Goal: Task Accomplishment & Management: Complete application form

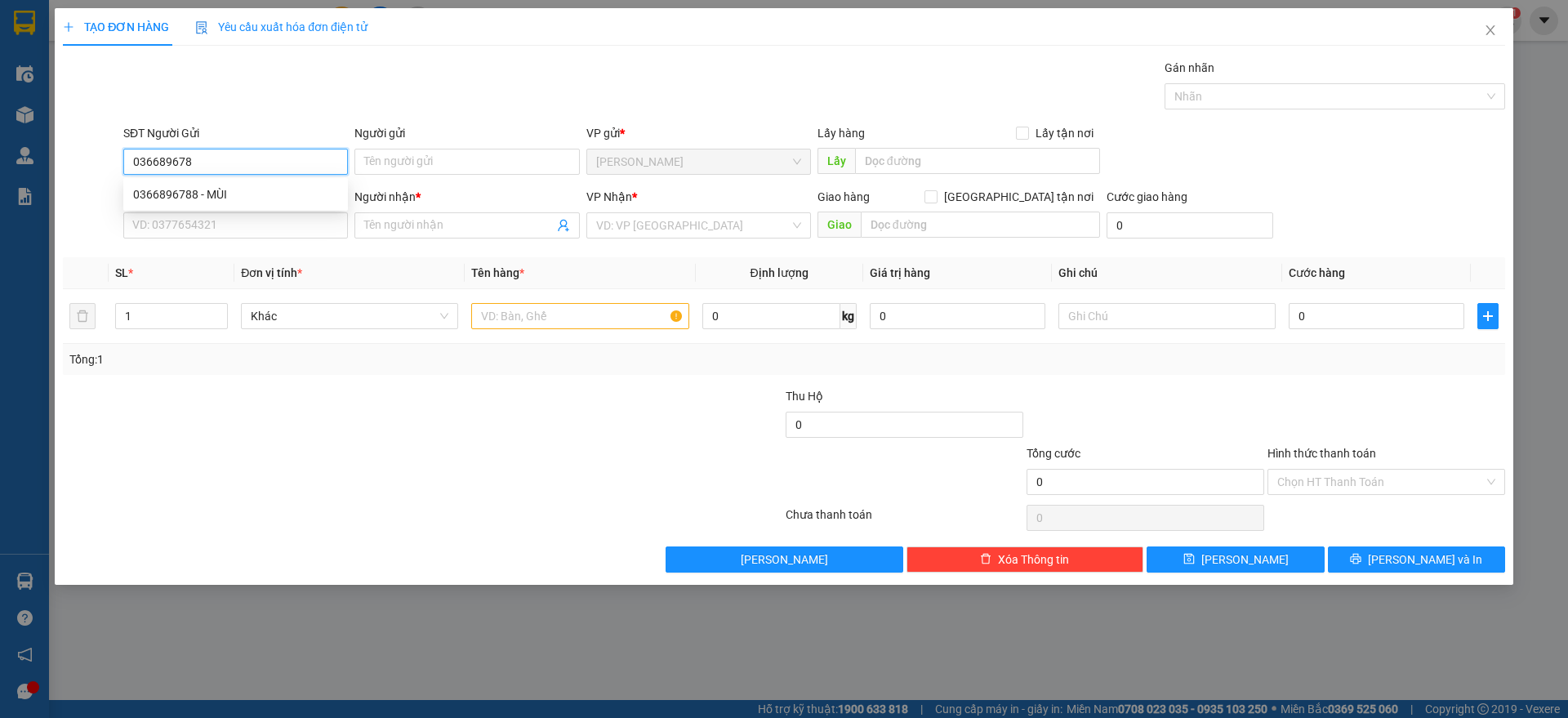
type input "0366896788"
click at [283, 196] on div "0366896788 - MÙI" at bounding box center [235, 194] width 205 height 18
type input "MÙI"
type input "0985342701"
type input "THẠCH"
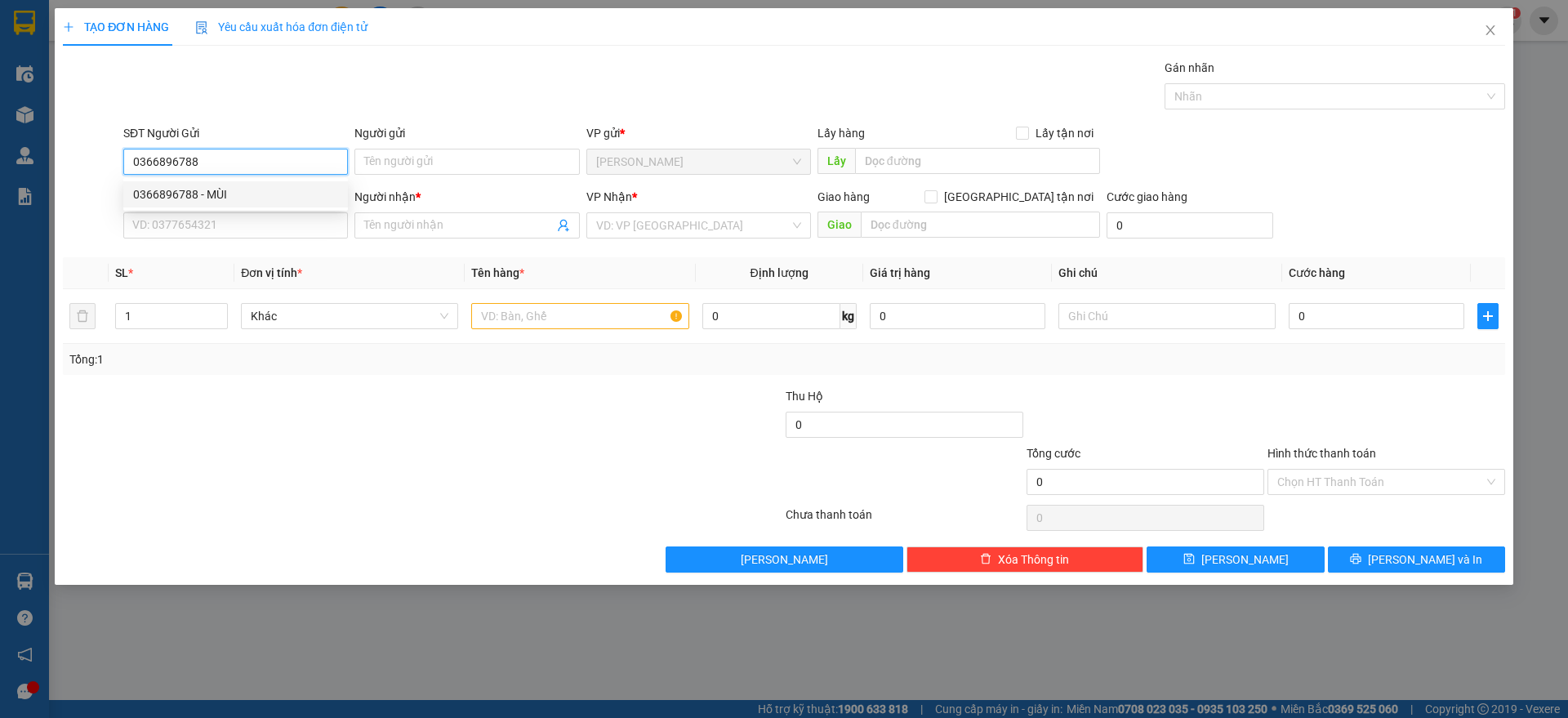
type input "BÁCH KHOA"
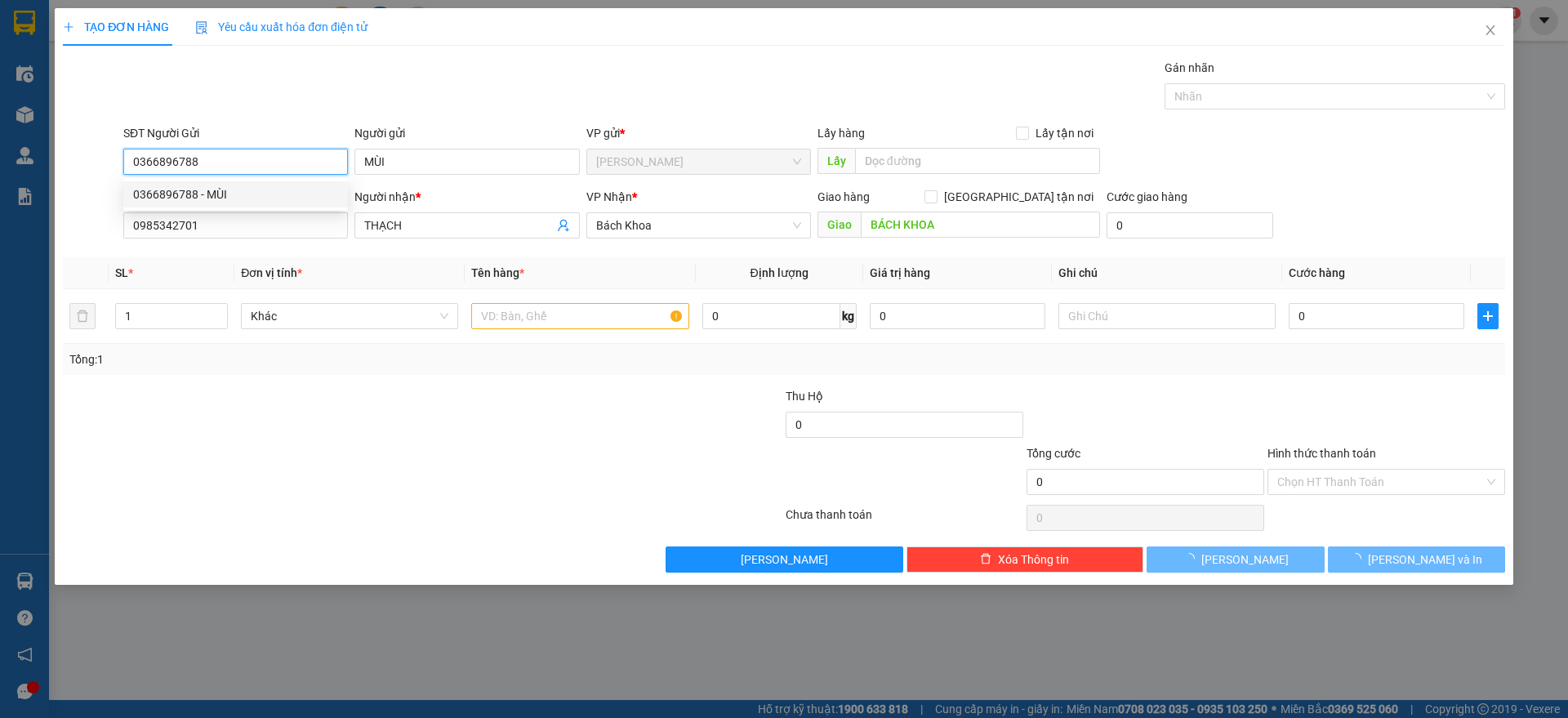
type input "70.000"
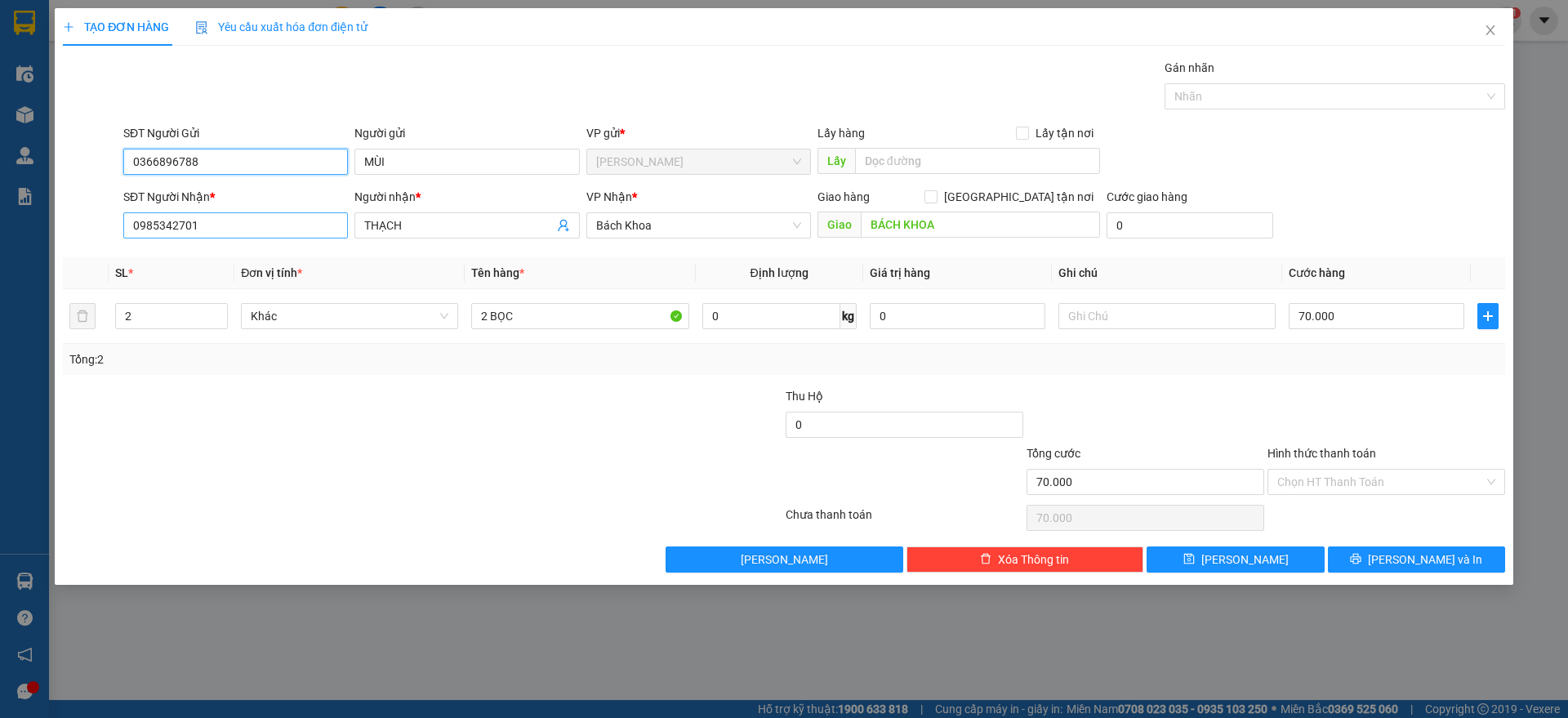
type input "0366896788"
click at [285, 212] on input "0985342701" at bounding box center [235, 225] width 225 height 26
click at [189, 266] on div "0972170488 - NHẬT" at bounding box center [235, 258] width 205 height 18
type input "0972170488"
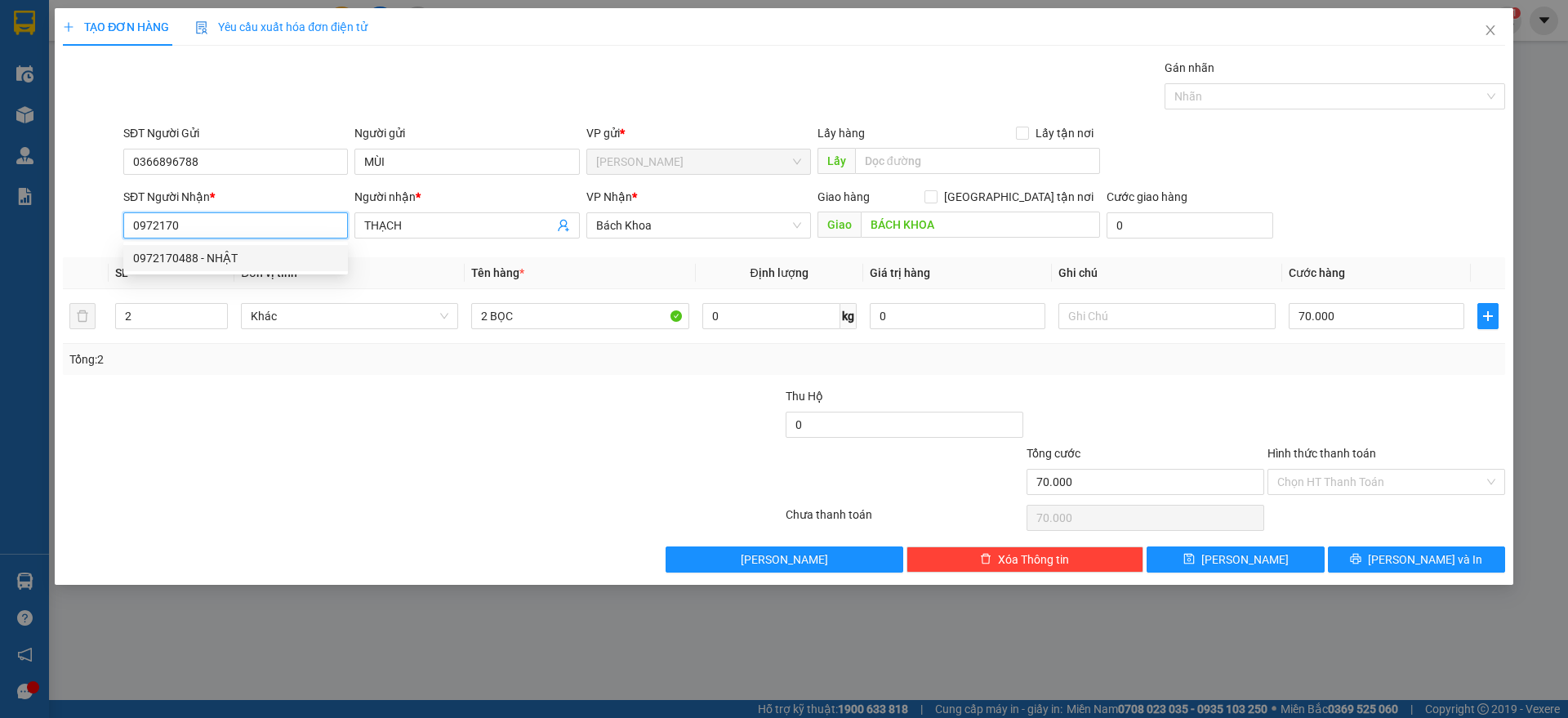
type input "NHẬT"
type input "30.000"
type input "0972170488"
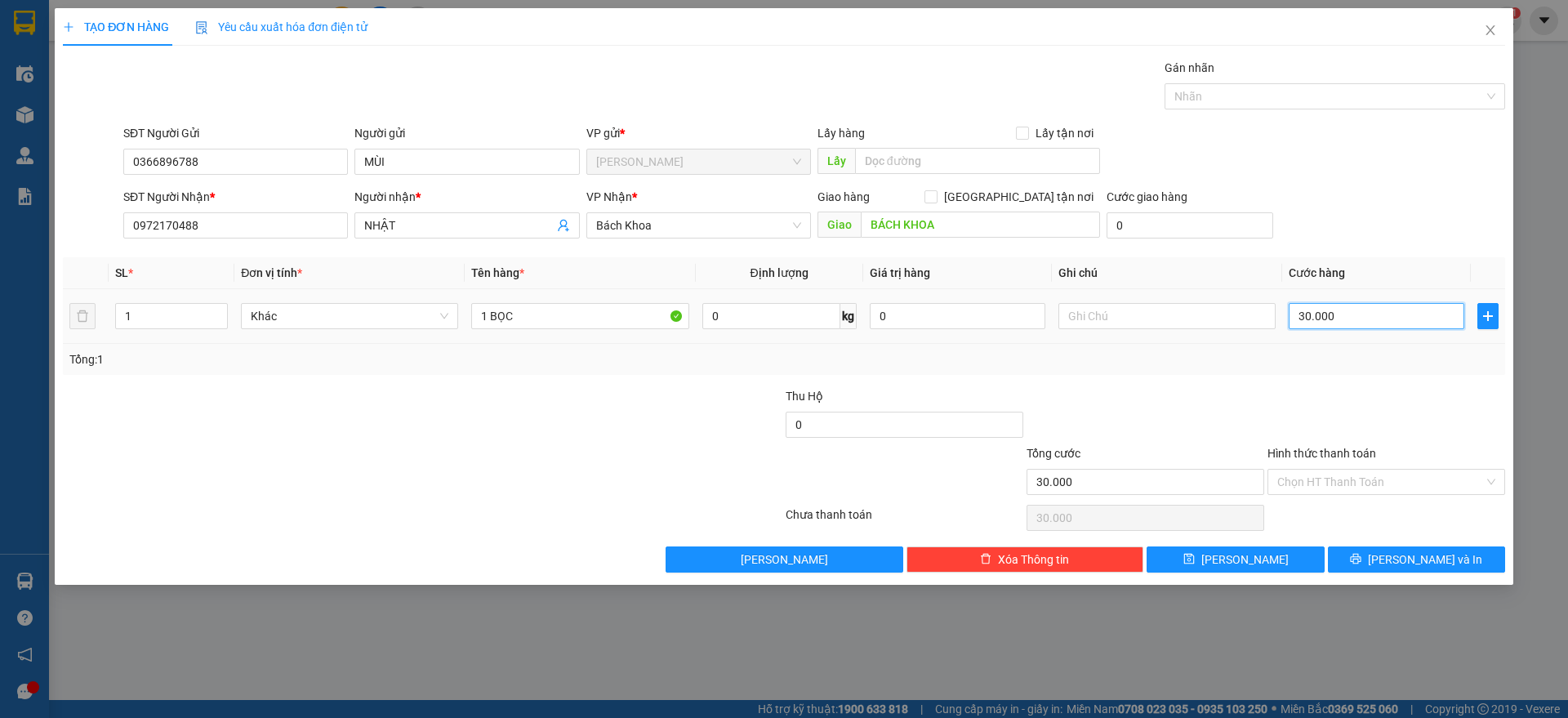
click at [1326, 321] on input "30.000" at bounding box center [1377, 316] width 175 height 26
type input "4"
type input "40"
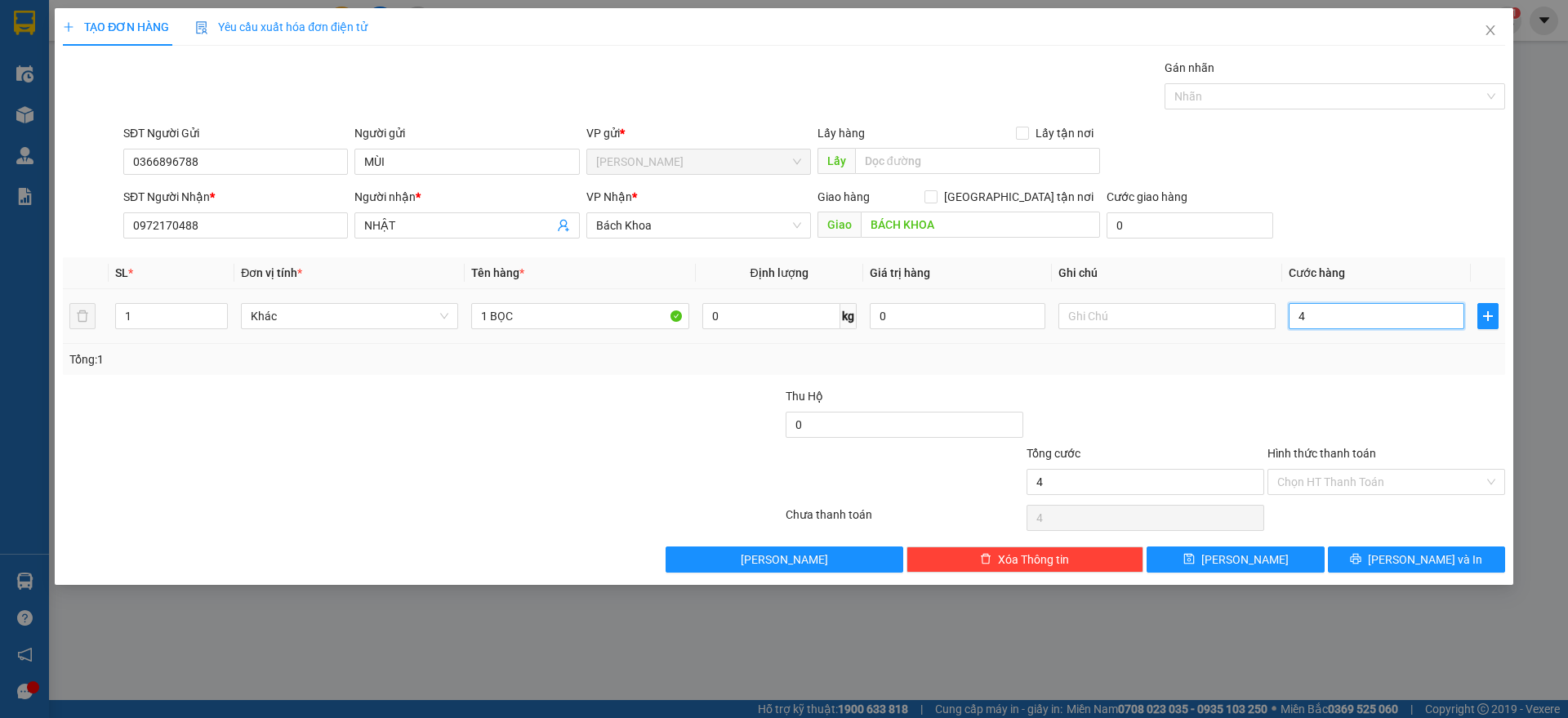
type input "40"
type input "400"
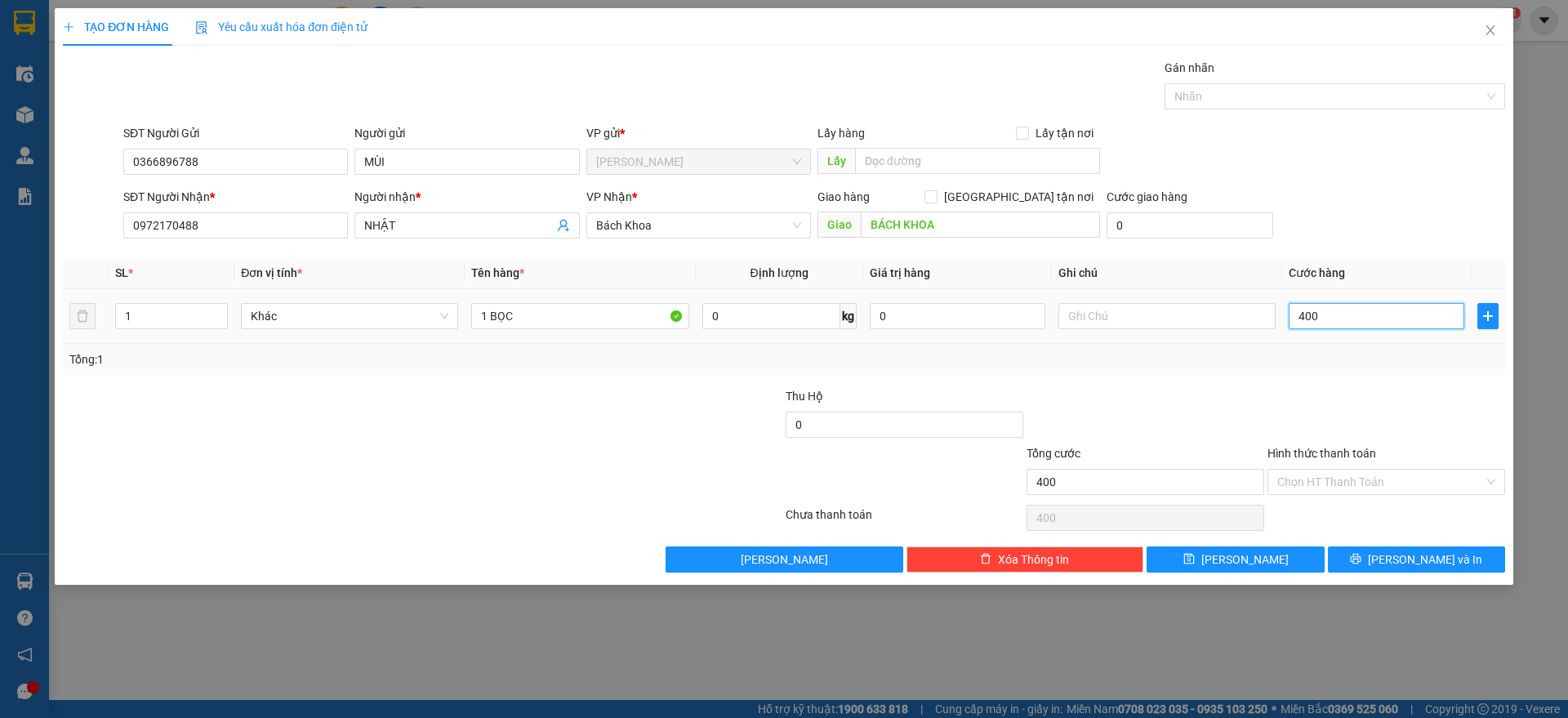
type input "4.000"
type input "40.000"
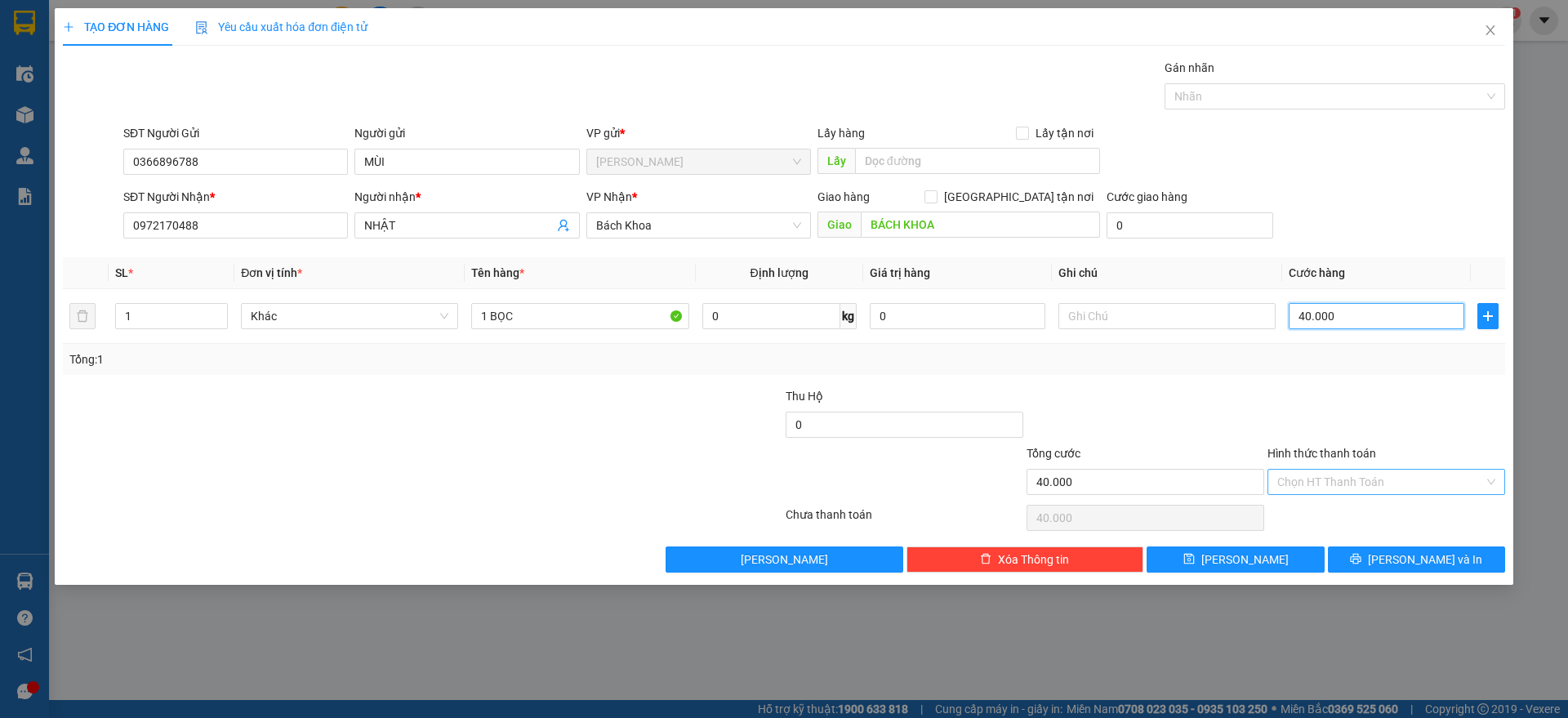
type input "40.000"
click at [1343, 477] on input "Hình thức thanh toán" at bounding box center [1380, 482] width 207 height 24
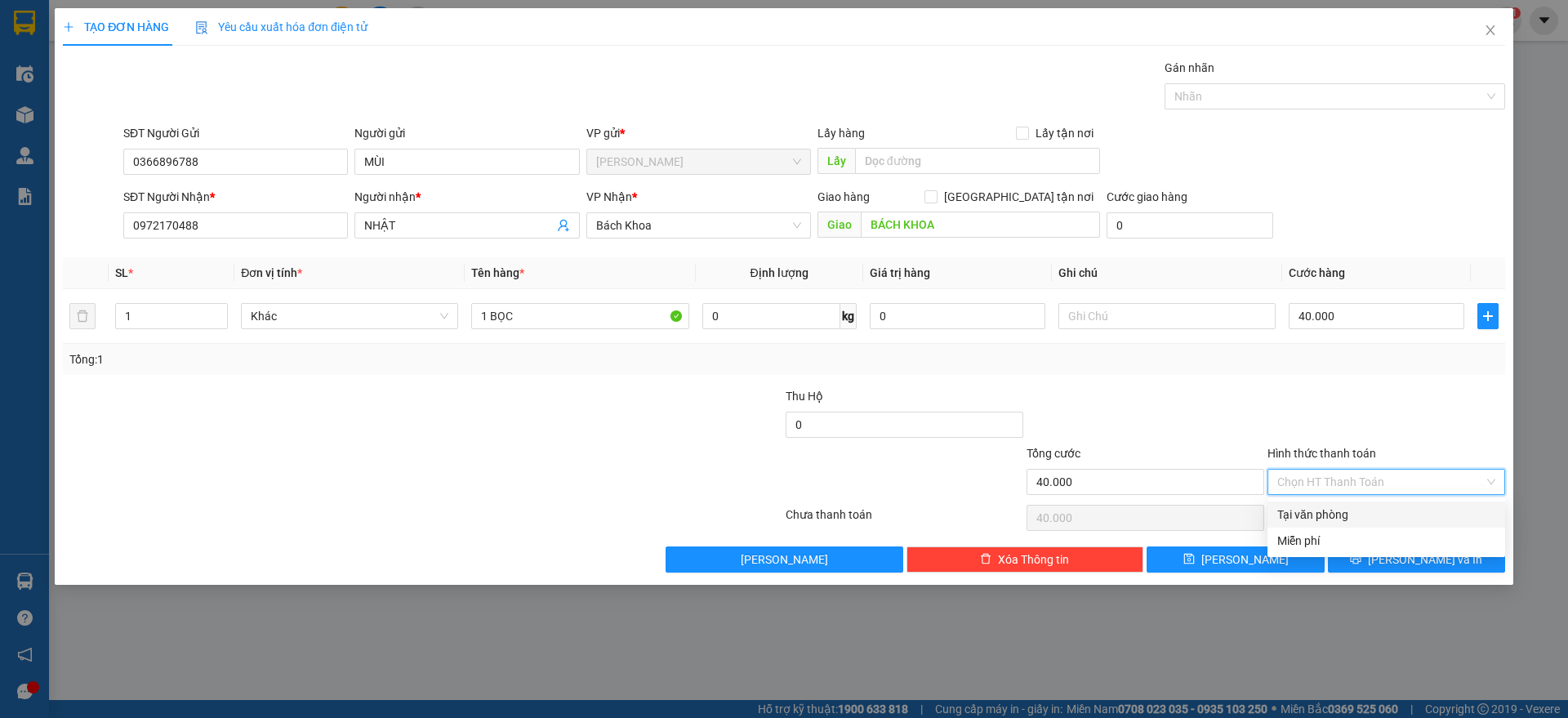
click at [1339, 515] on div "Tại văn phòng" at bounding box center [1386, 515] width 218 height 18
type input "0"
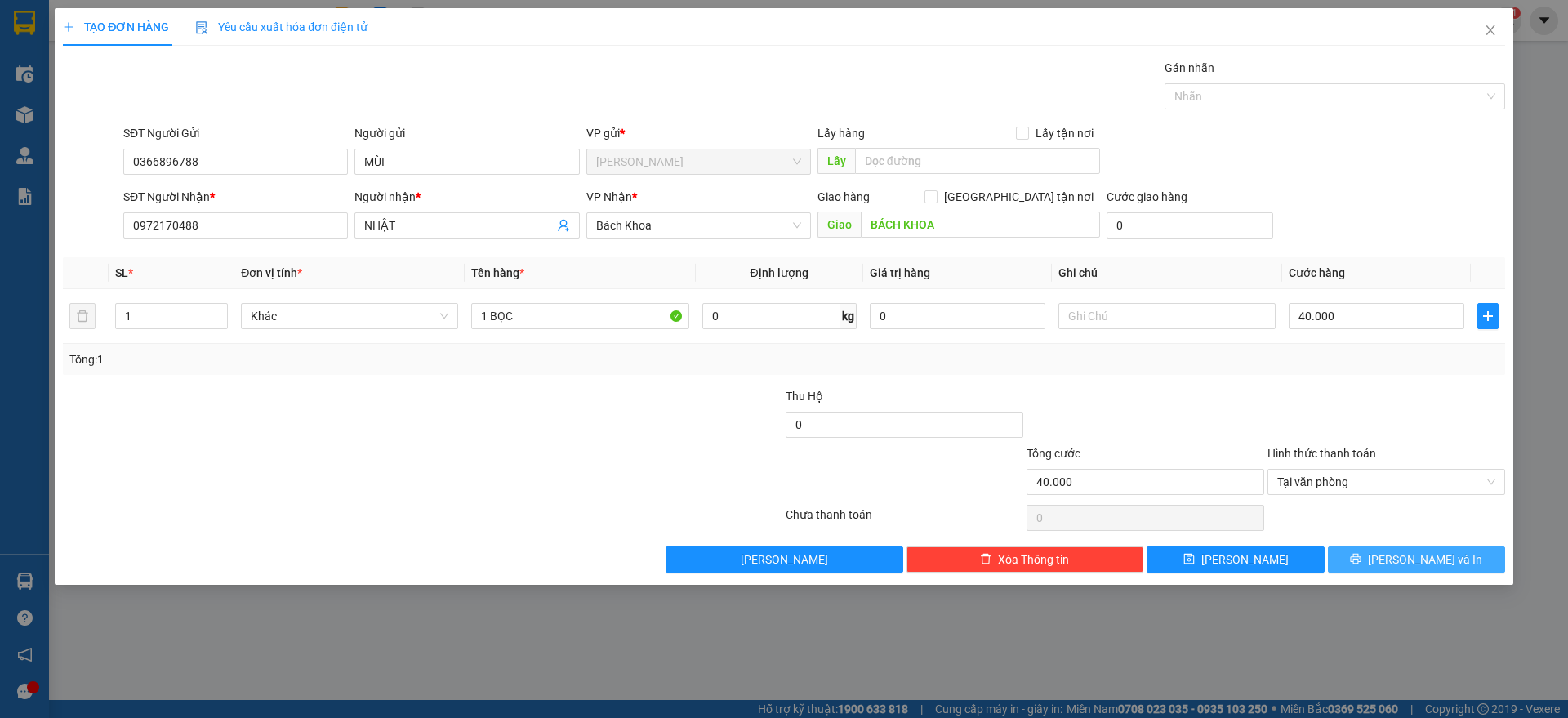
click at [1370, 554] on button "[PERSON_NAME] và In" at bounding box center [1417, 560] width 177 height 26
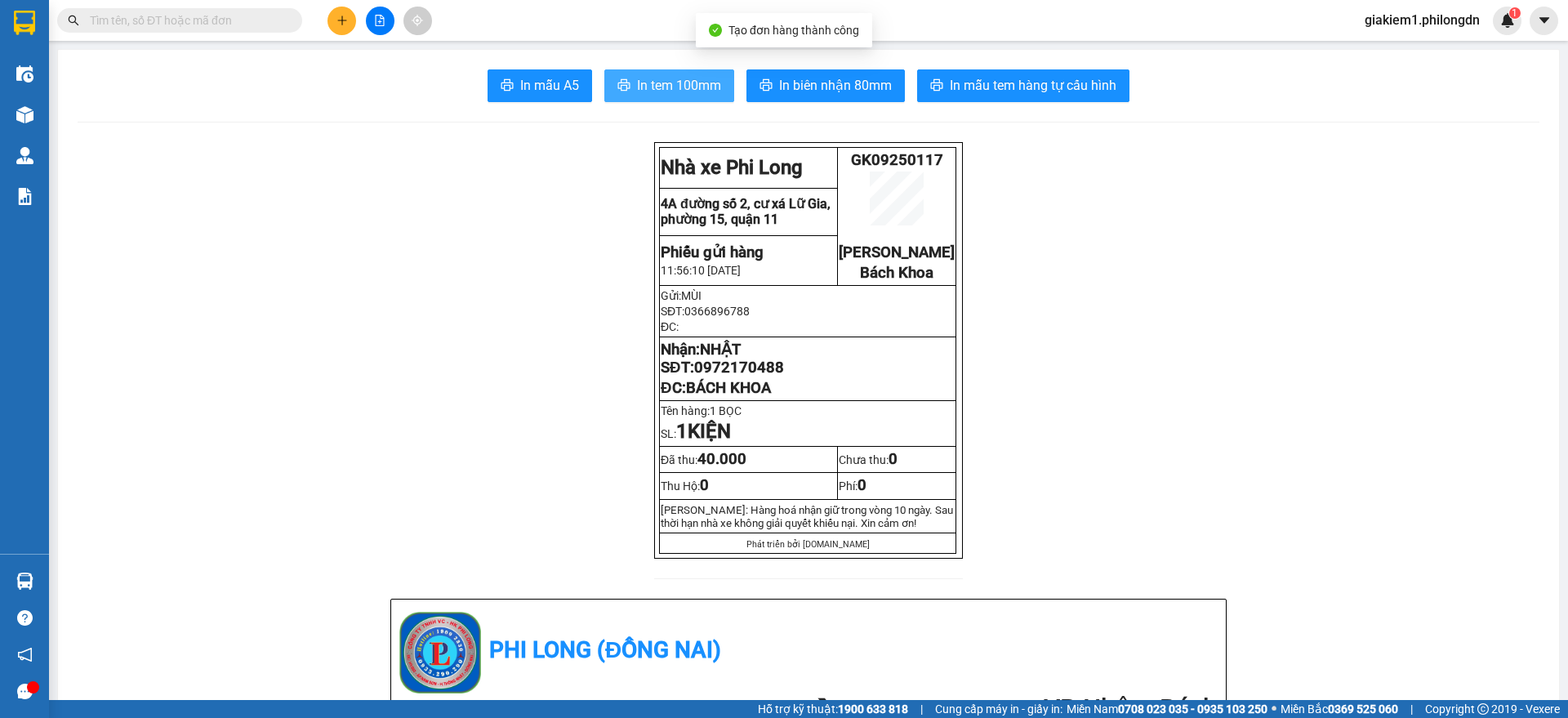
click at [703, 91] on span "In tem 100mm" at bounding box center [678, 85] width 84 height 21
click at [748, 376] on span "0972170488" at bounding box center [738, 368] width 89 height 18
copy span "0972170488"
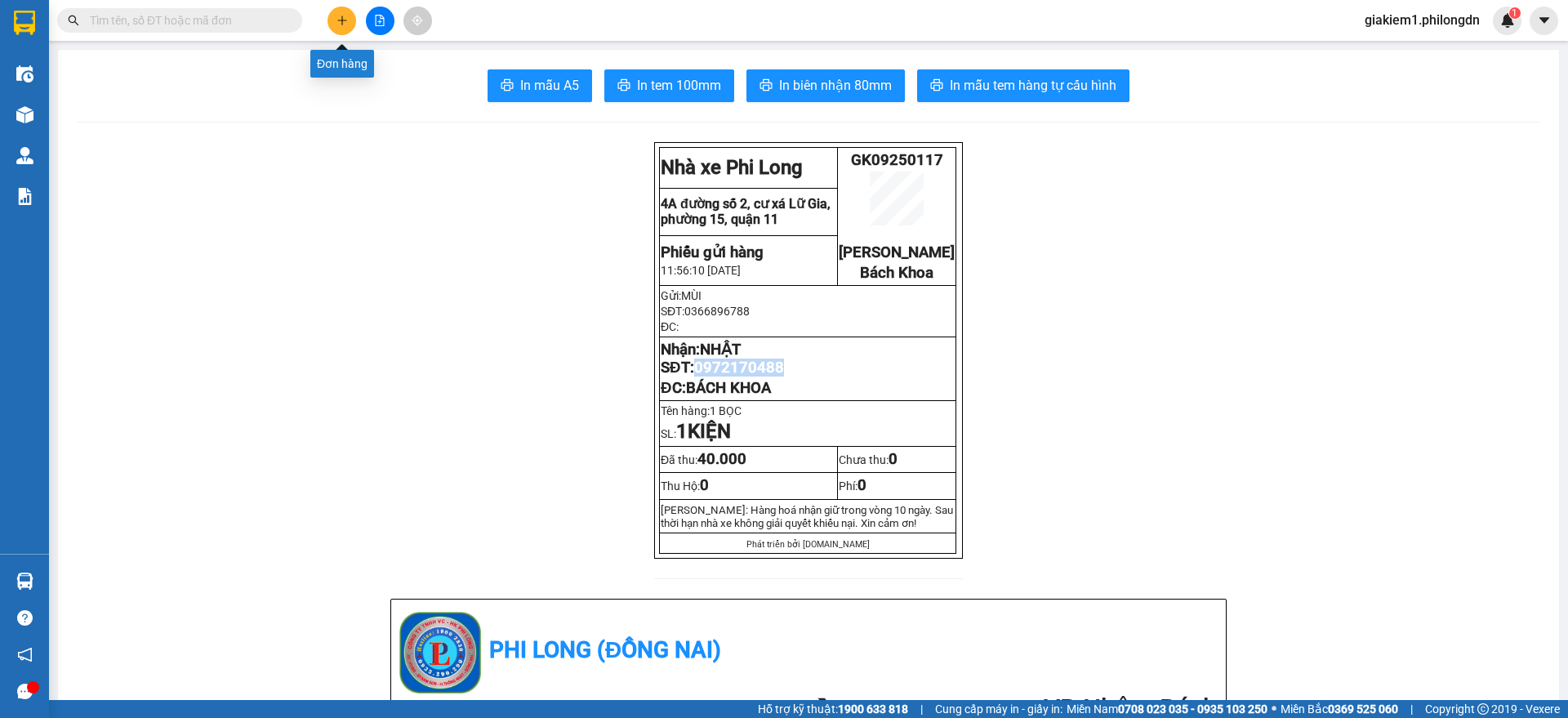
click at [334, 14] on button at bounding box center [341, 21] width 29 height 29
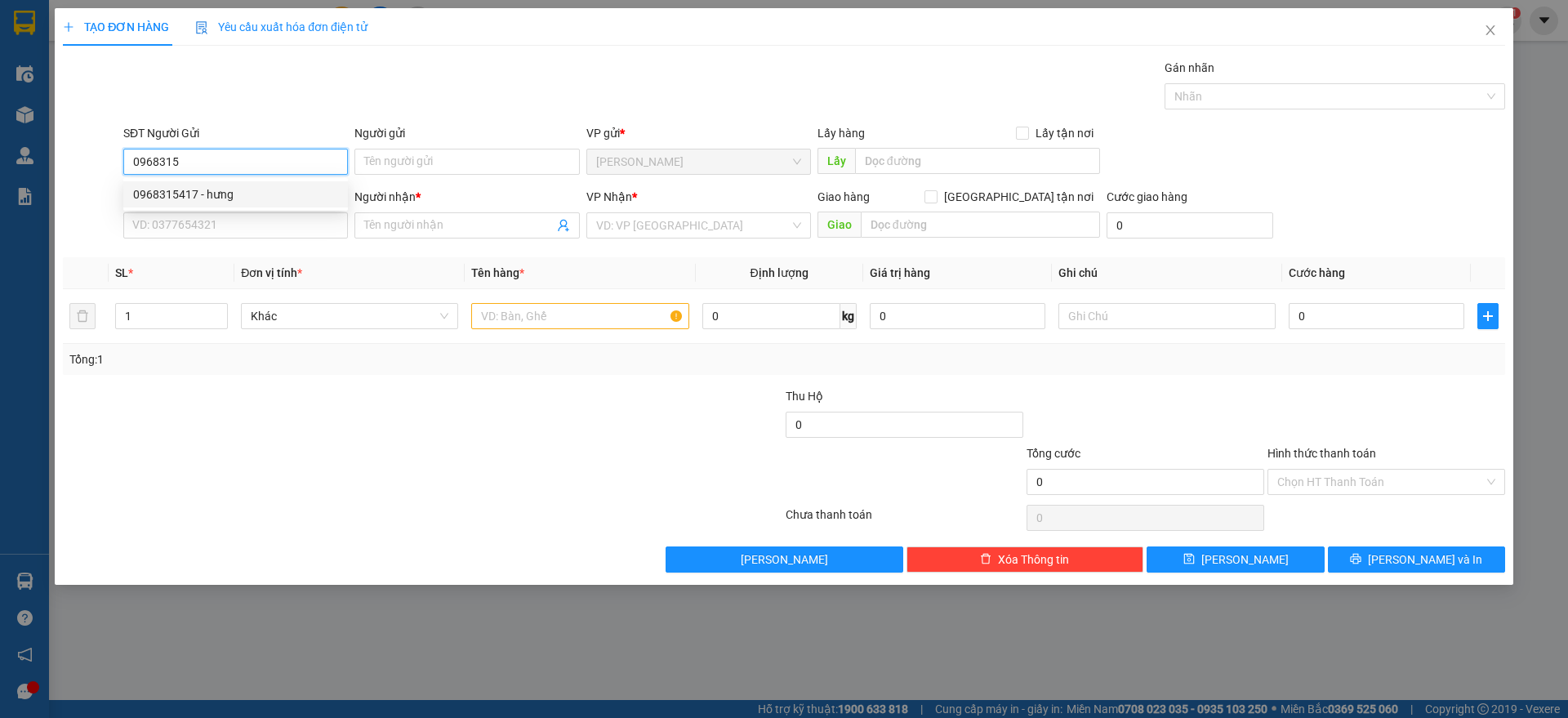
click at [255, 192] on div "0968315417 - hưng" at bounding box center [235, 194] width 205 height 18
type input "0968315417"
type input "hưng"
type input "0903937831"
type input "cô mùi"
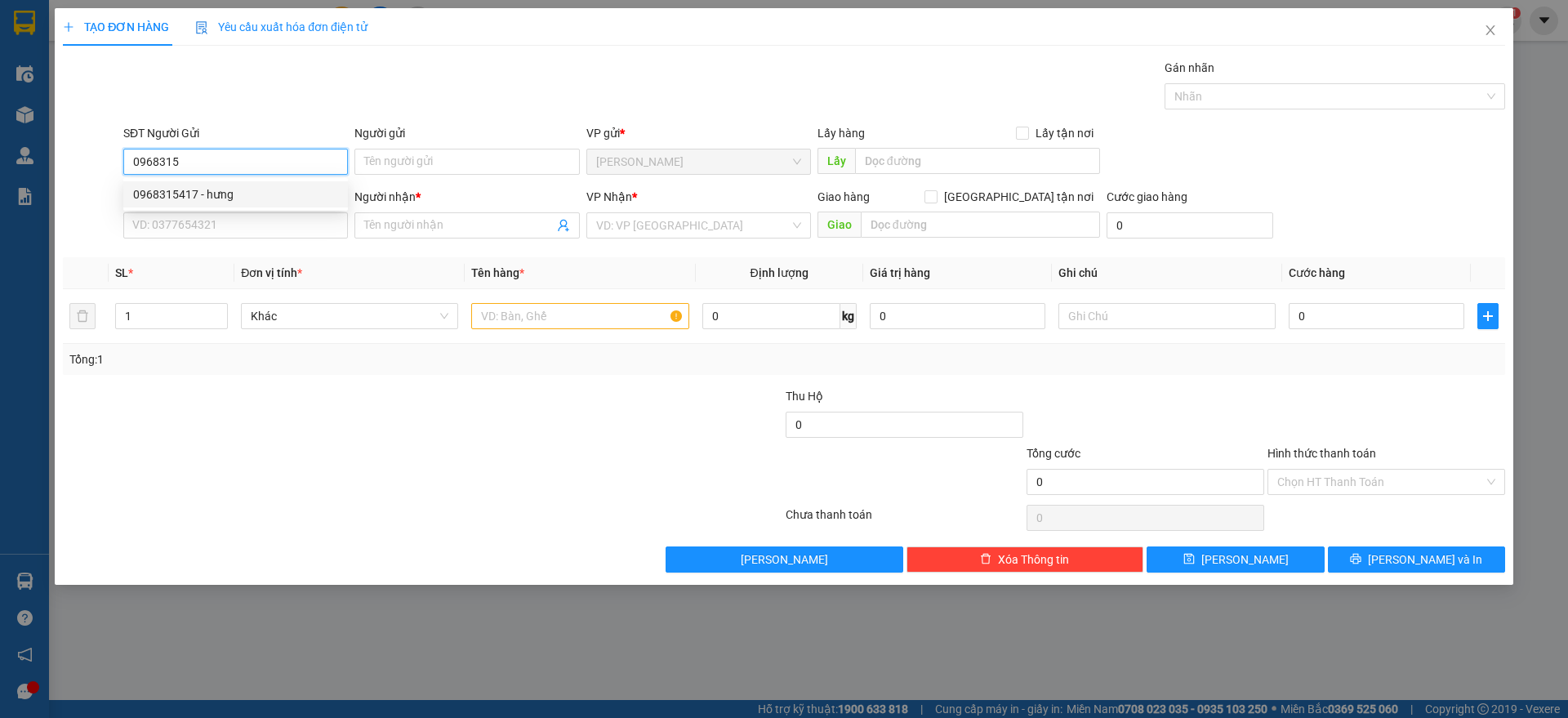
checkbox input "true"
type input "[PERSON_NAME] & HOÀ HẢO"
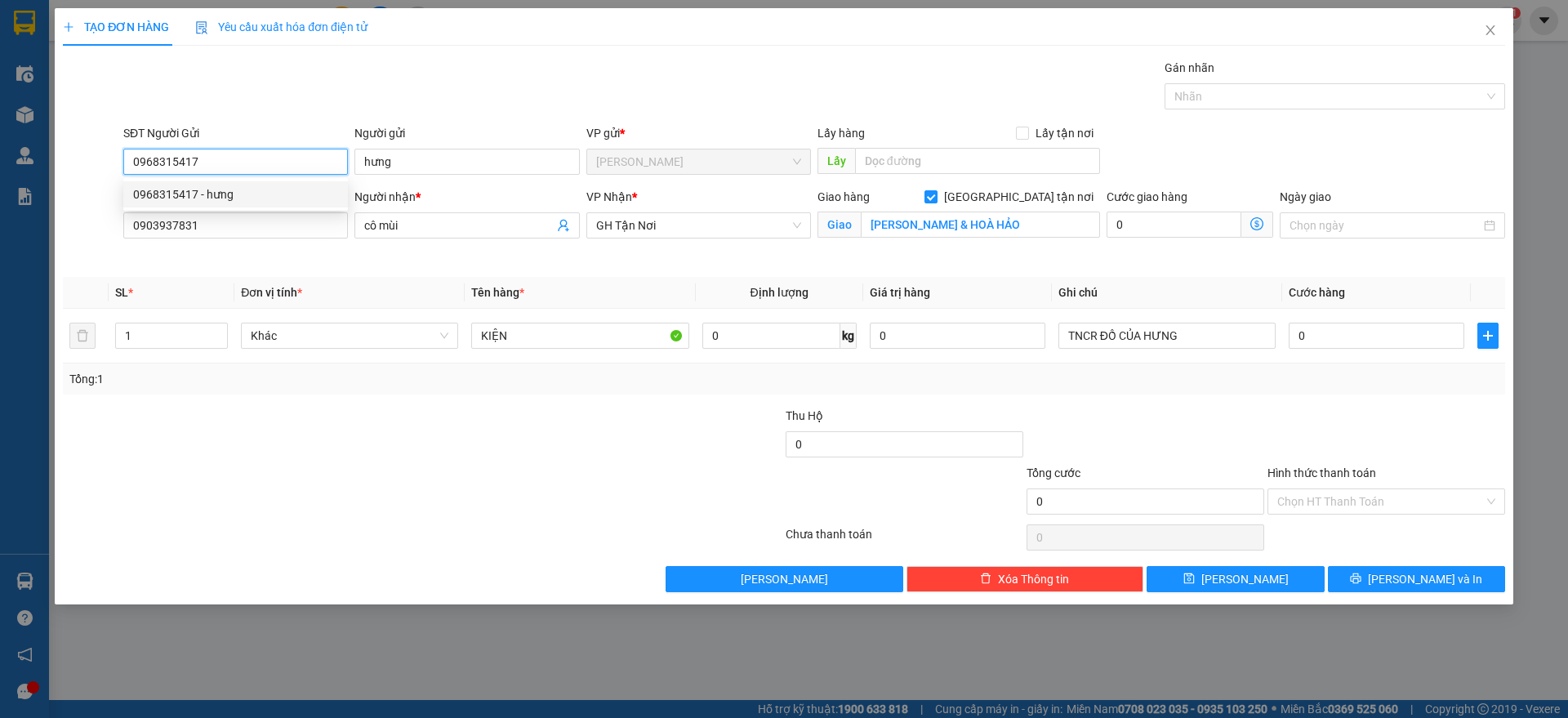
type input "0968315417"
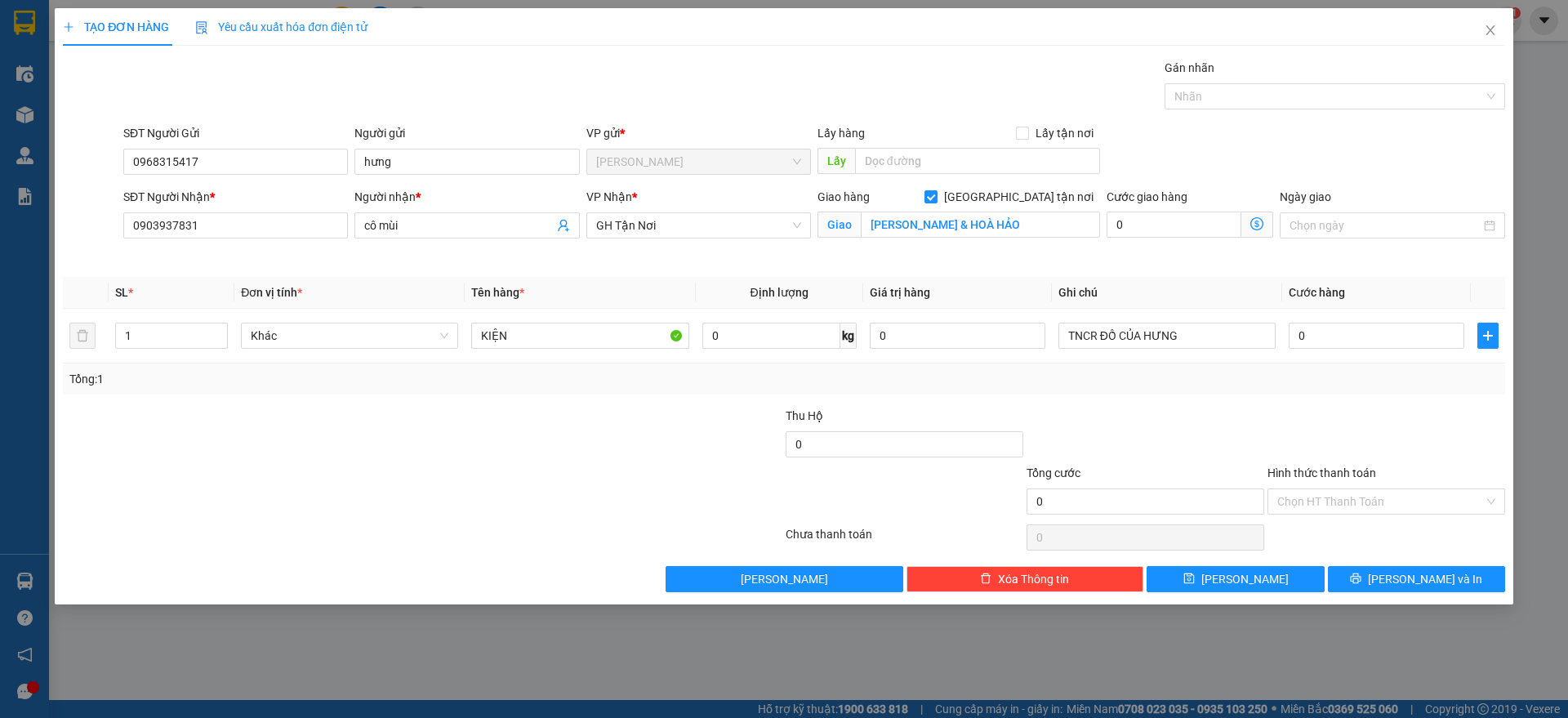
click at [261, 249] on div "SĐT Người Nhận * 0903937831" at bounding box center [235, 226] width 231 height 76
click at [266, 232] on input "0903937831" at bounding box center [235, 225] width 225 height 26
paste input "2475442"
type input "0902475442"
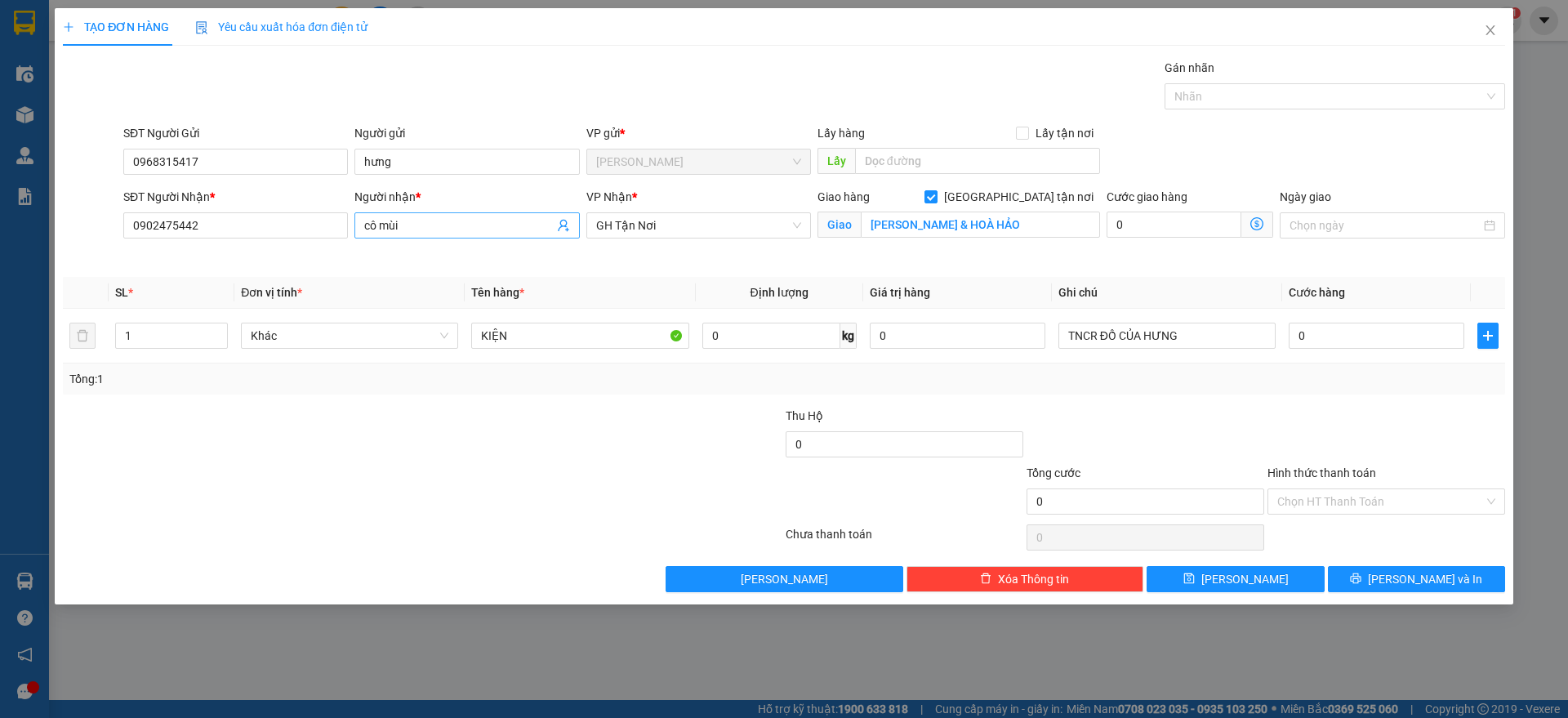
click at [459, 233] on input "cô mùi" at bounding box center [458, 225] width 189 height 18
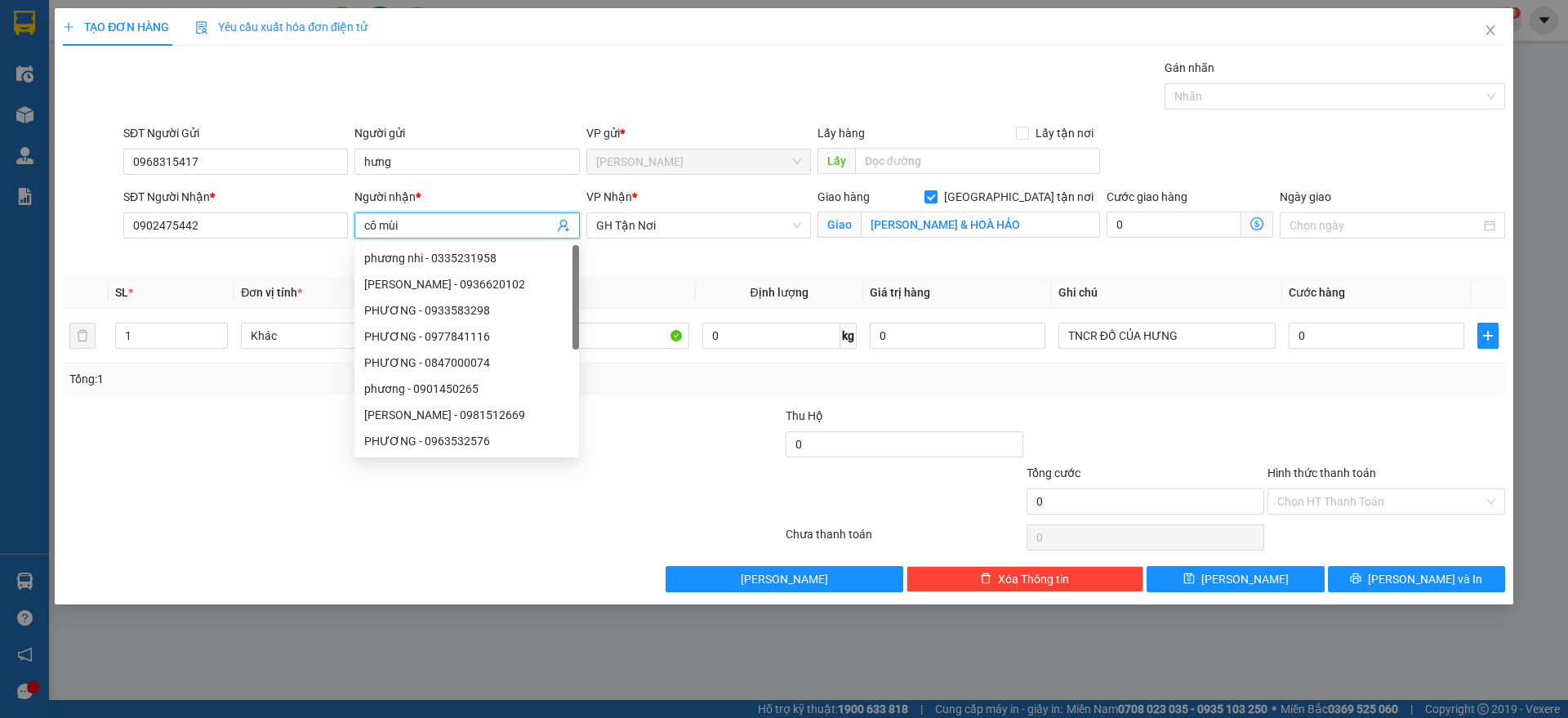
click at [459, 233] on input "cô mùi" at bounding box center [458, 225] width 189 height 18
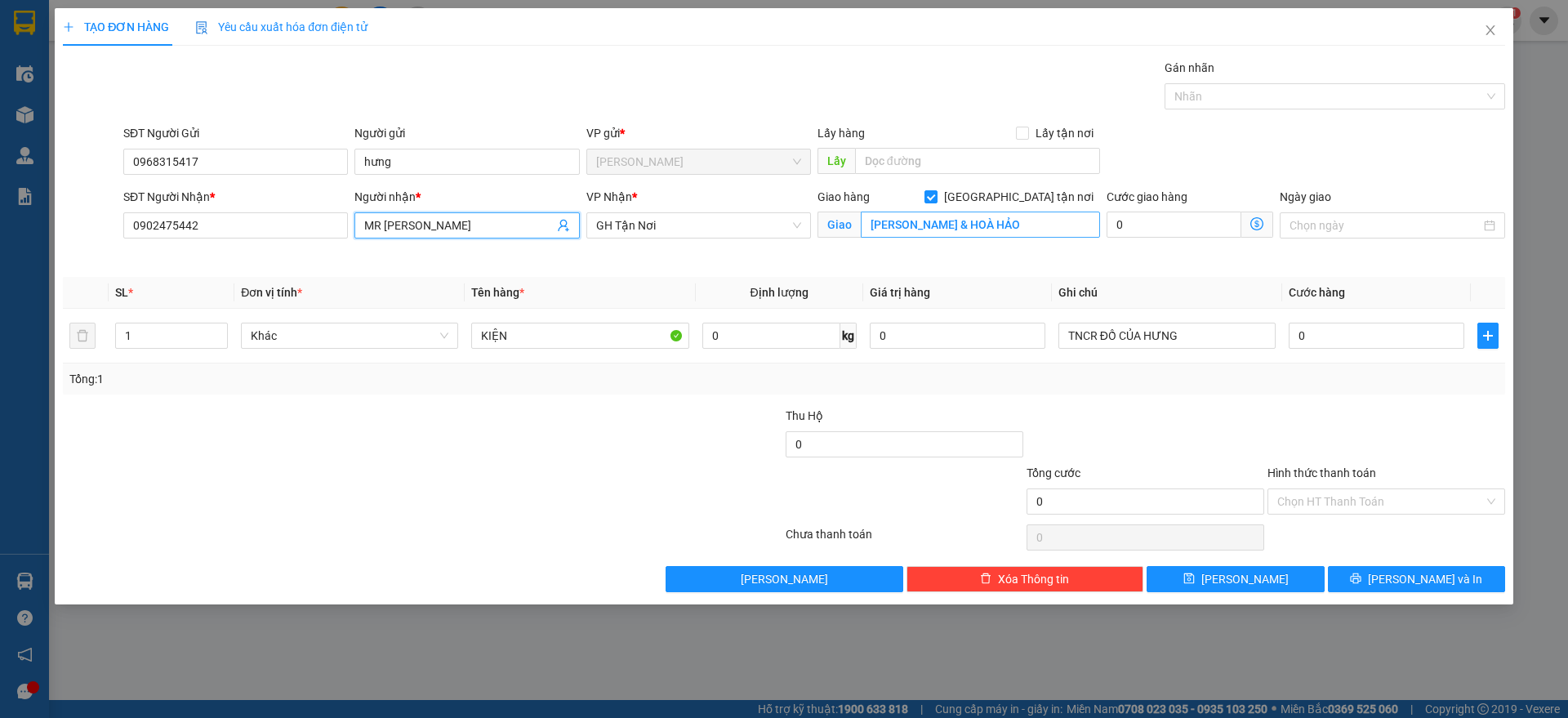
type input "MR [PERSON_NAME]"
click at [949, 216] on input "[PERSON_NAME] & HOÀ HẢO" at bounding box center [980, 225] width 239 height 26
paste input "Tầng 1, Toà Nhà FPT [GEOGRAPHIC_DATA], Lô L.29B-31B-33B [GEOGRAPHIC_DATA], [GEO…"
drag, startPoint x: 957, startPoint y: 222, endPoint x: 924, endPoint y: 227, distance: 33.4
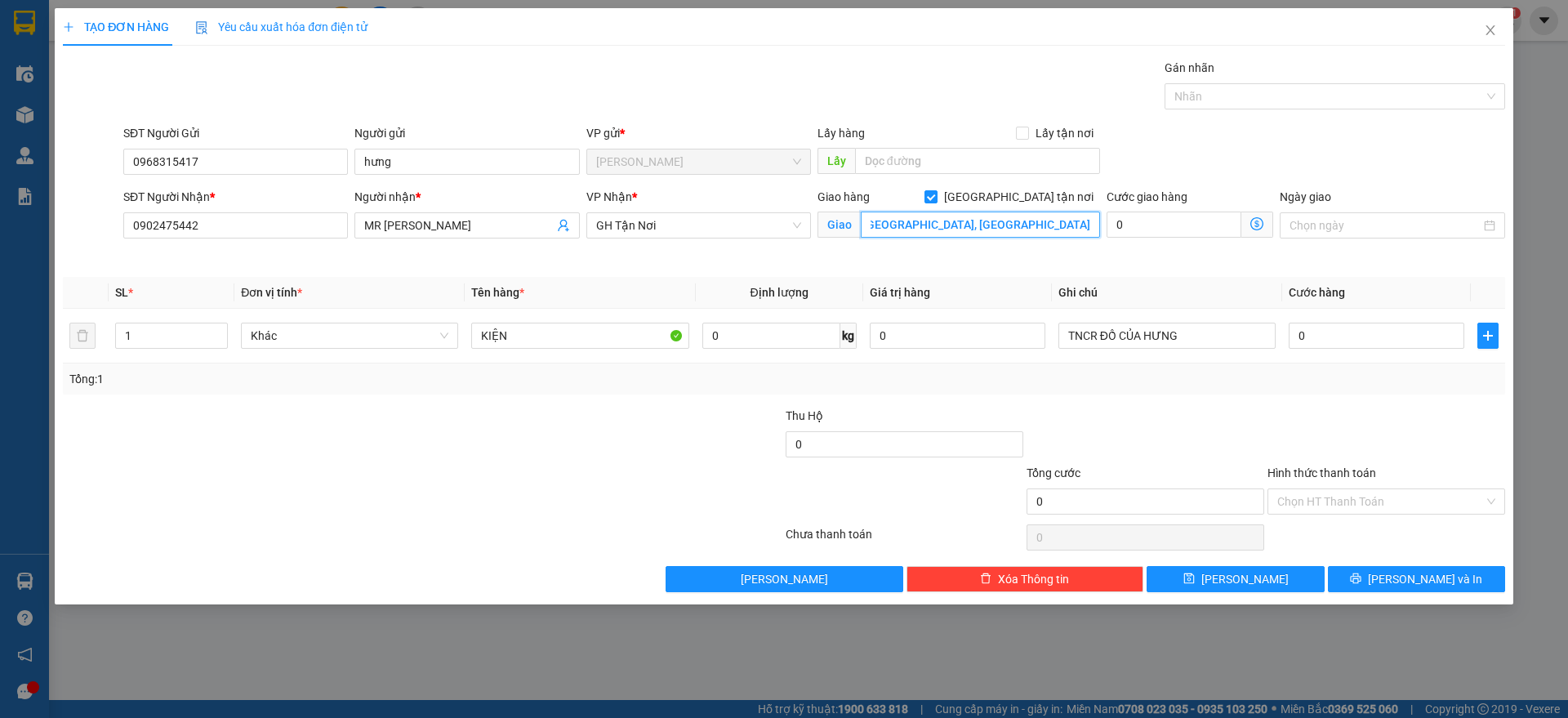
click at [924, 227] on input "Tầng 1, Toà Nhà FPT [GEOGRAPHIC_DATA], Lô L.29B-31B-33B [GEOGRAPHIC_DATA], [GEO…" at bounding box center [980, 225] width 239 height 26
drag, startPoint x: 1085, startPoint y: 217, endPoint x: 1062, endPoint y: 211, distance: 23.8
click at [1062, 212] on input "Tầng 1, Toà Nhà FPT [GEOGRAPHIC_DATA], Lô L.29B-31B-33B [GEOGRAPHIC_DATA], [GEO…" at bounding box center [980, 225] width 239 height 26
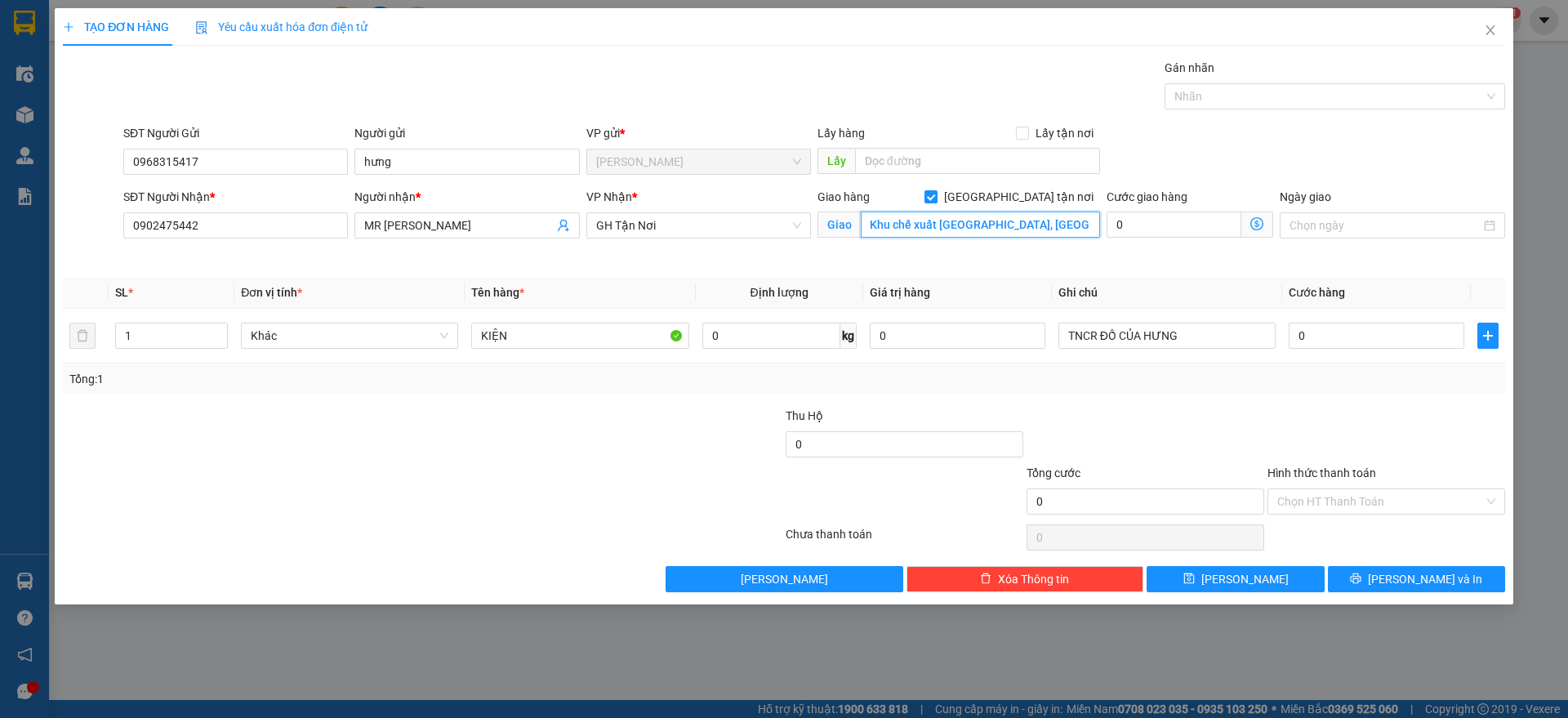
click at [978, 223] on input "Tầng 1, Toà Nhà FPT Tân Thuận 2, Lô L.29B-31B-33B [GEOGRAPHIC_DATA], Khu chế xu…" at bounding box center [980, 225] width 239 height 26
click at [922, 223] on input "Tầng 1, Toà Nhà FPT Tân Thuận 2, Lô L.29B-31B-33B [GEOGRAPHIC_DATA], Khu chế xu…" at bounding box center [980, 225] width 239 height 26
drag, startPoint x: 910, startPoint y: 218, endPoint x: 989, endPoint y: 226, distance: 79.4
click at [989, 226] on input "Tầng 1, Toà Nhà FPT Tân Thuận 2, Lô L.29B-31B-33B [GEOGRAPHIC_DATA], Khu chế xu…" at bounding box center [980, 225] width 239 height 26
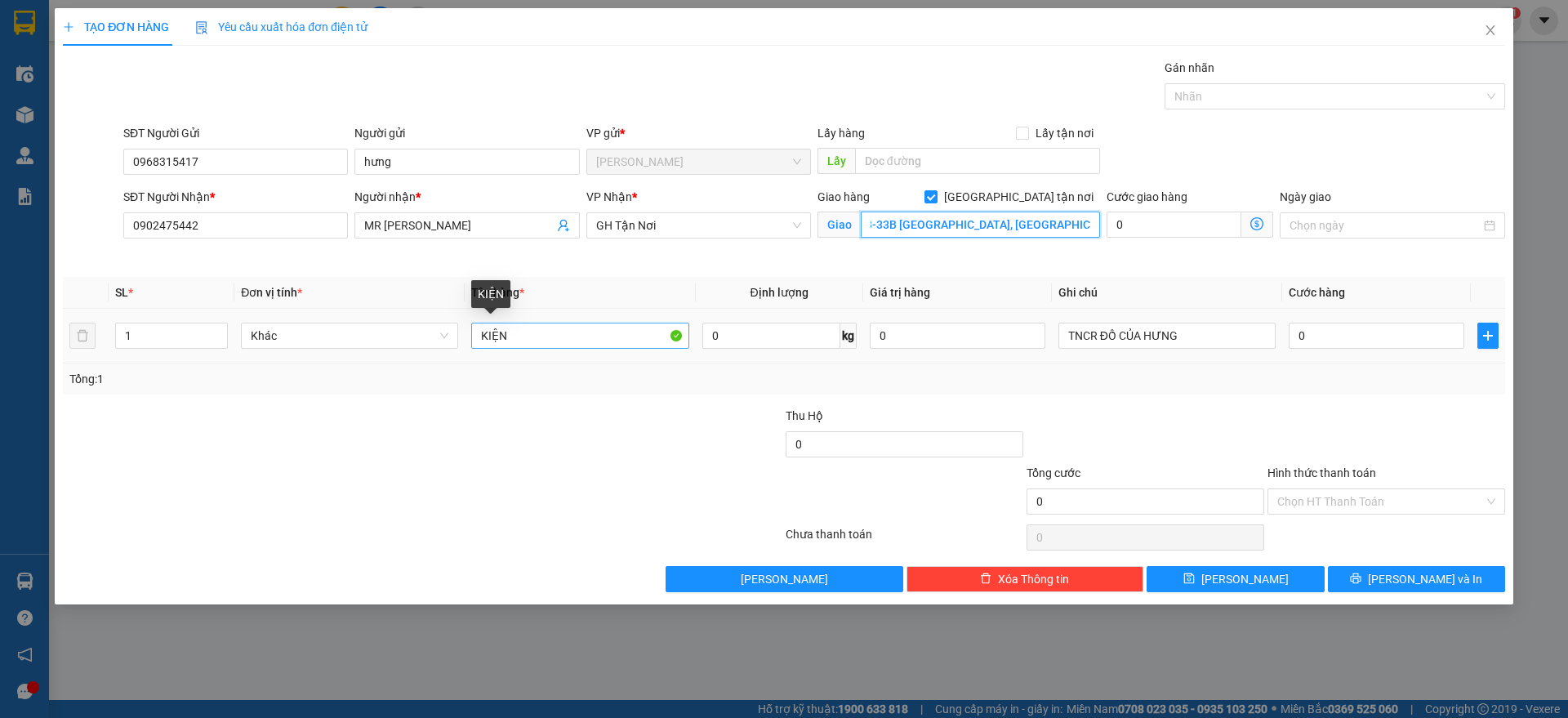
type input "Tầng 1, Toà Nhà FPT Tân Thuận 2, Lô L.29B-31B-33B [GEOGRAPHIC_DATA], [GEOGRAPHI…"
click at [542, 344] on input "KIỆN" at bounding box center [579, 336] width 217 height 26
drag, startPoint x: 542, startPoint y: 344, endPoint x: 546, endPoint y: 334, distance: 10.8
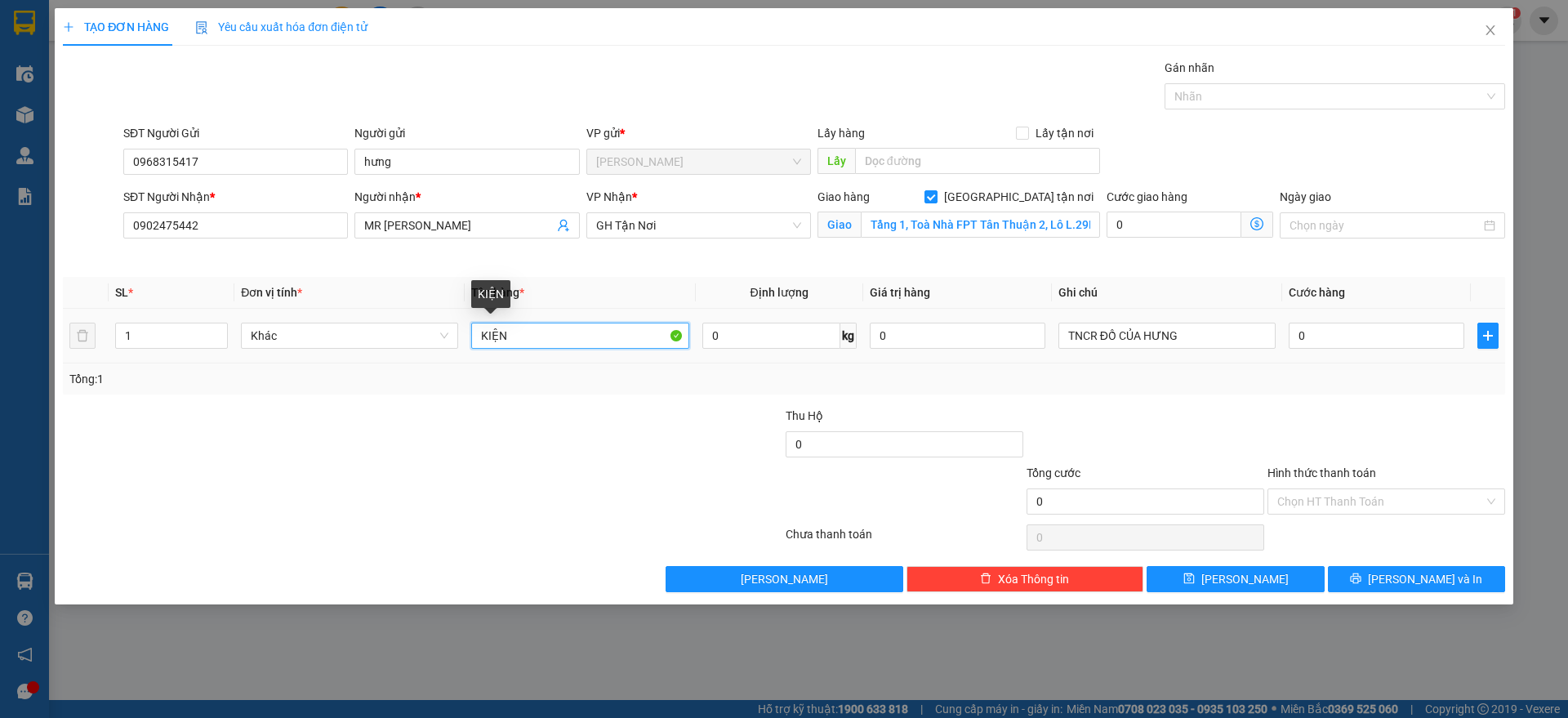
click at [542, 343] on input "KIỆN" at bounding box center [579, 336] width 217 height 26
type input "HỒ SƠ"
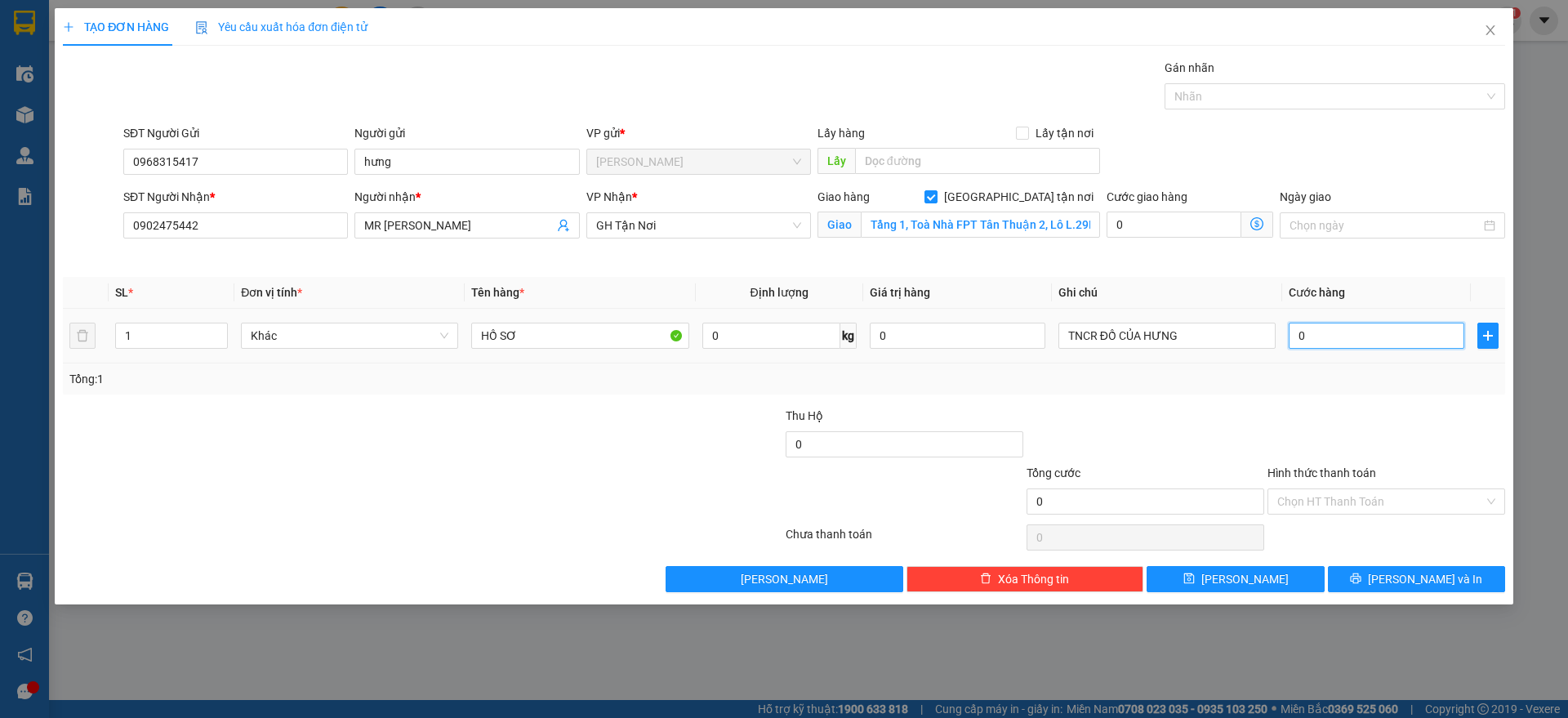
click at [1395, 329] on input "0" at bounding box center [1377, 336] width 175 height 26
click at [1317, 495] on input "Hình thức thanh toán" at bounding box center [1380, 502] width 207 height 24
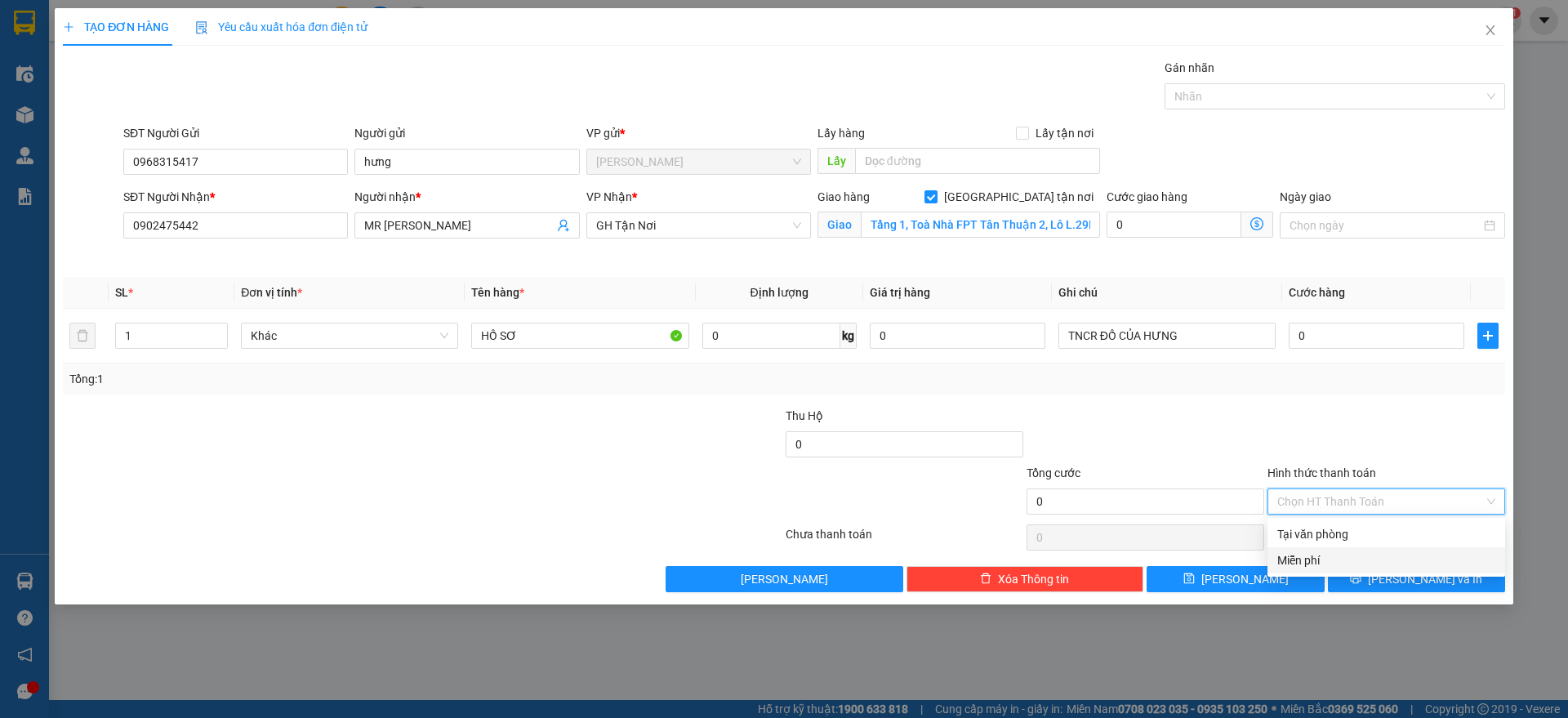
click at [1317, 558] on div "Miễn phí" at bounding box center [1386, 561] width 218 height 18
click at [1426, 580] on span "[PERSON_NAME] và In" at bounding box center [1426, 579] width 115 height 18
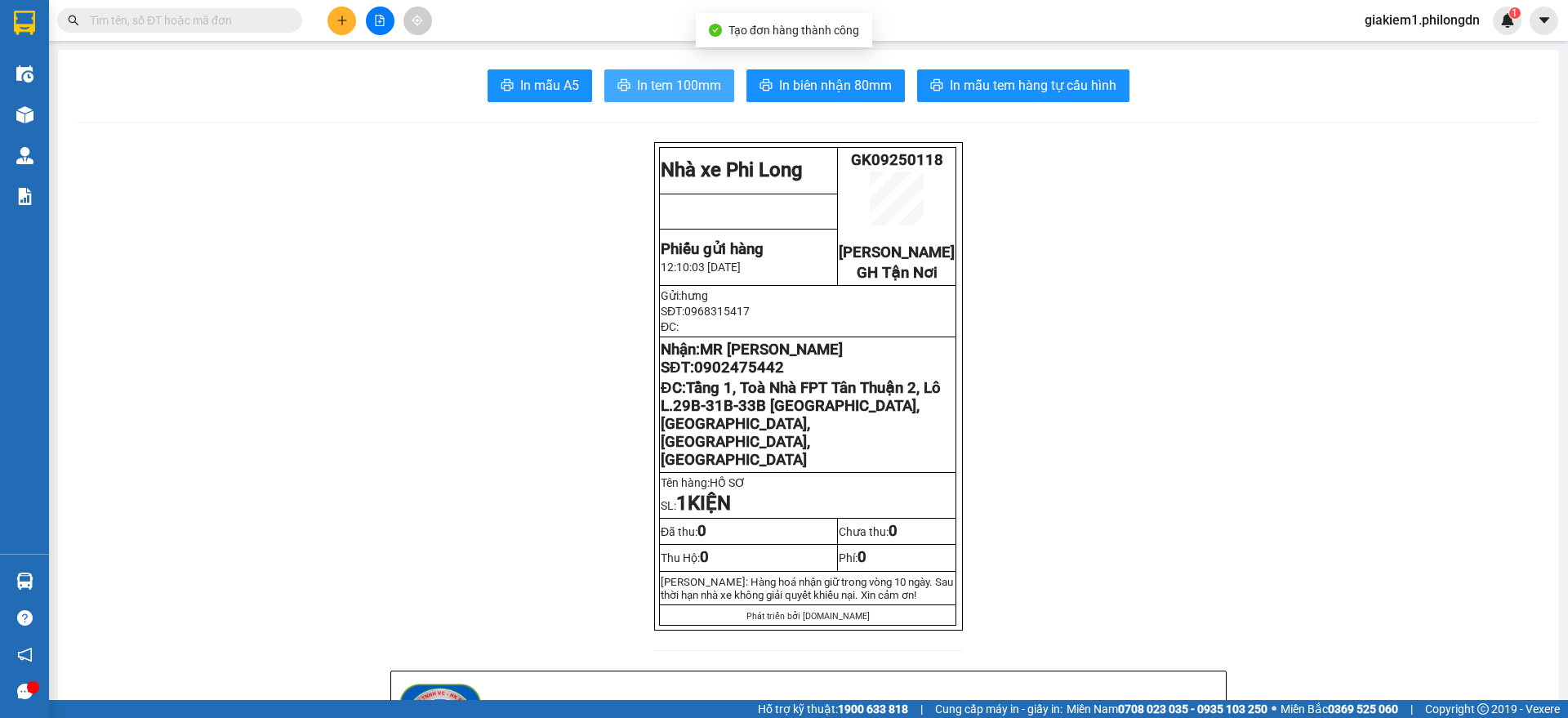
click at [688, 90] on span "In tem 100mm" at bounding box center [678, 85] width 84 height 21
click at [803, 416] on span "Tầng 1, Toà Nhà FPT Tân Thuận 2, Lô L.29B-31B-33B [GEOGRAPHIC_DATA], [GEOGRAPHI…" at bounding box center [801, 423] width 280 height 90
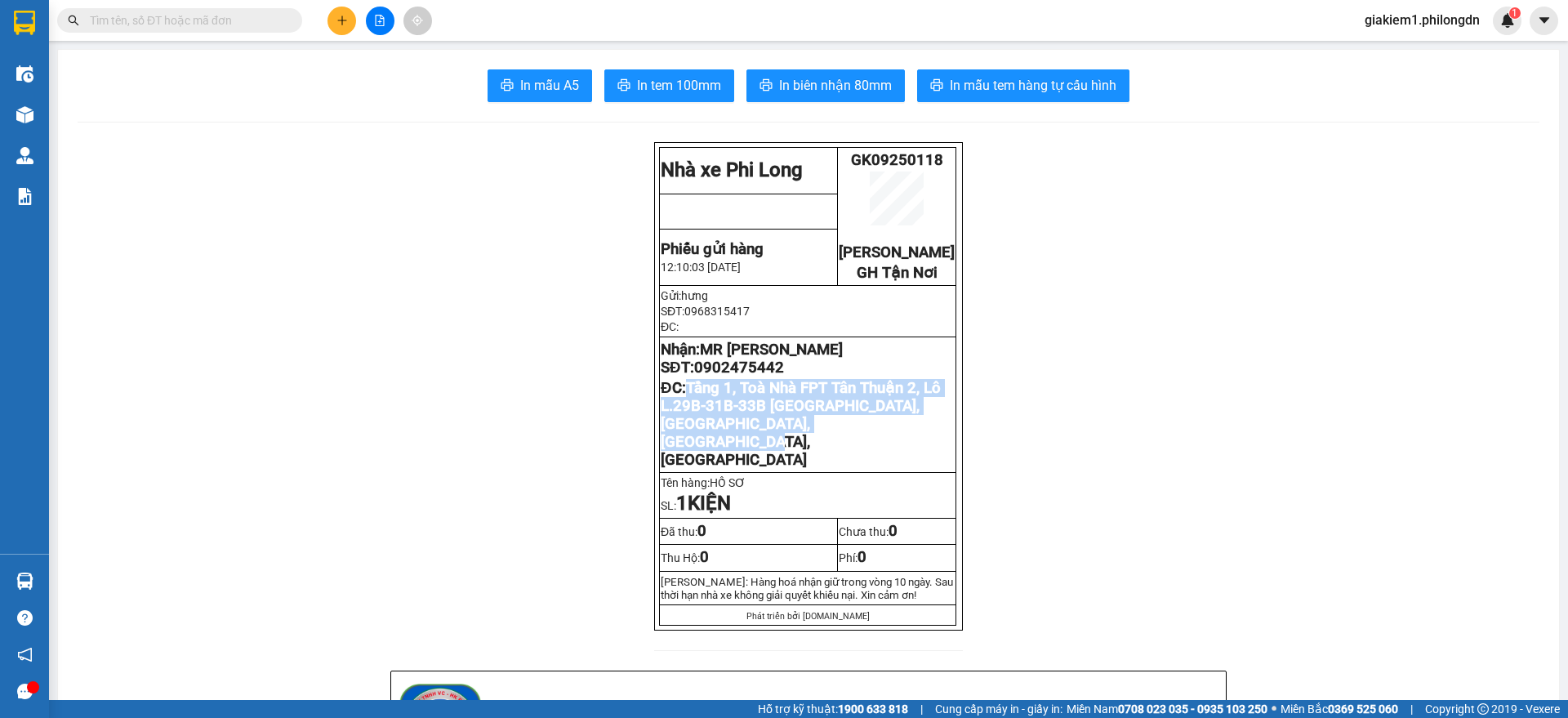
drag, startPoint x: 923, startPoint y: 453, endPoint x: 683, endPoint y: 416, distance: 242.8
click at [683, 416] on p "ĐC: Tầng 1, Toà Nhà FPT [GEOGRAPHIC_DATA], Lô L.29B-31B-33B [GEOGRAPHIC_DATA], …" at bounding box center [808, 423] width 294 height 90
copy span "Tầng 1, Toà Nhà FPT Tân Thuận 2, Lô L.29B-31B-33B [GEOGRAPHIC_DATA], [GEOGRAPHI…"
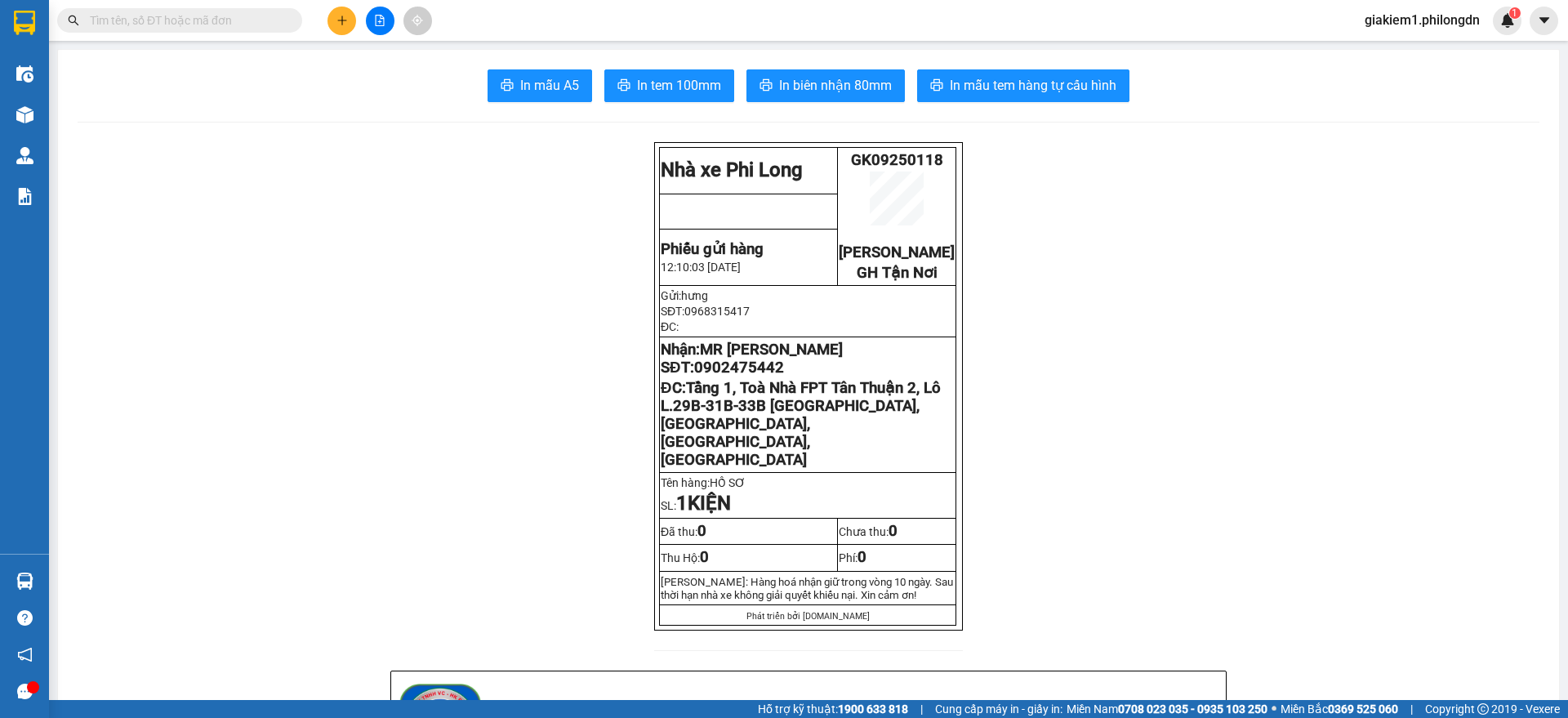
click at [729, 376] on span "0902475442" at bounding box center [738, 368] width 89 height 18
copy span "0902475442"
